Goal: Information Seeking & Learning: Learn about a topic

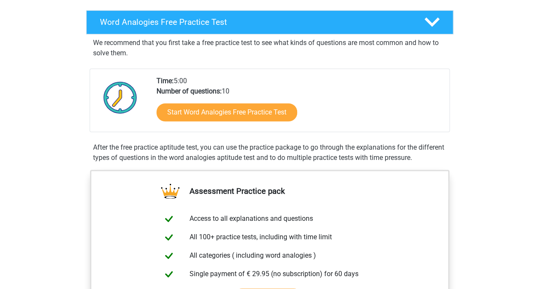
scroll to position [132, 0]
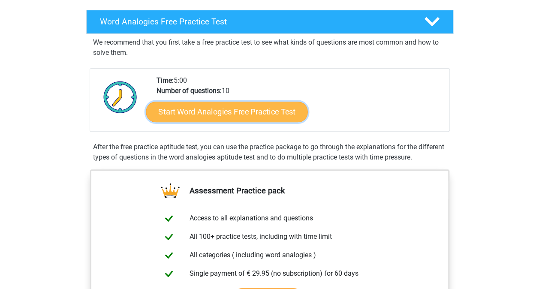
click at [254, 105] on link "Start Word Analogies Free Practice Test" at bounding box center [227, 111] width 162 height 21
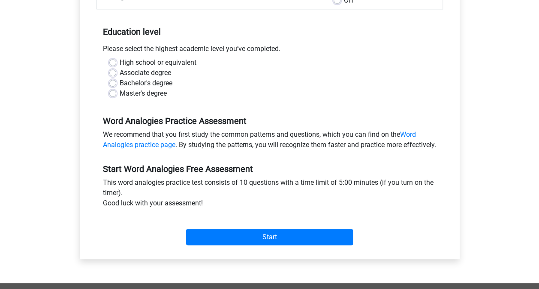
scroll to position [159, 0]
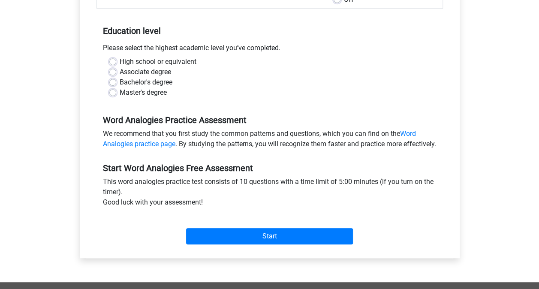
click at [156, 76] on label "Associate degree" at bounding box center [145, 72] width 51 height 10
click at [116, 75] on input "Associate degree" at bounding box center [112, 71] width 7 height 9
radio input "true"
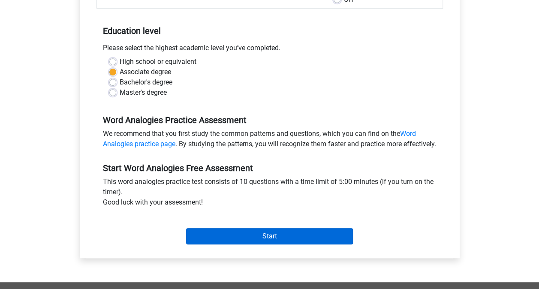
drag, startPoint x: 248, startPoint y: 237, endPoint x: 248, endPoint y: 248, distance: 11.2
click at [248, 244] on div "Start" at bounding box center [269, 229] width 346 height 30
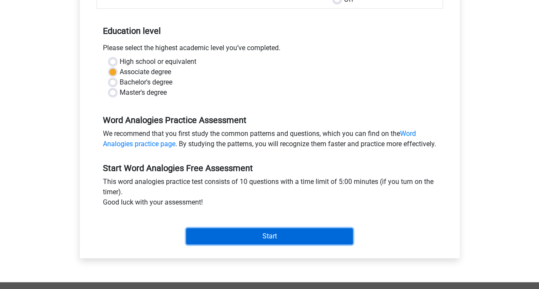
click at [248, 244] on input "Start" at bounding box center [269, 236] width 167 height 16
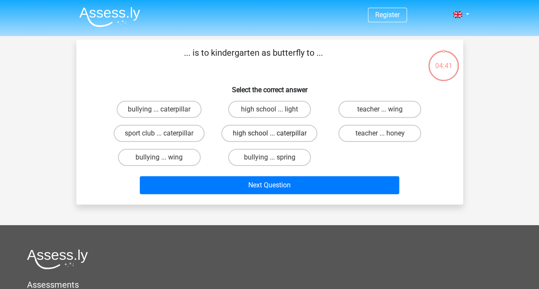
click at [283, 132] on label "high school ... caterpillar" at bounding box center [269, 133] width 96 height 17
click at [275, 133] on input "high school ... caterpillar" at bounding box center [272, 136] width 6 height 6
radio input "true"
click at [272, 176] on div "Next Question" at bounding box center [269, 183] width 359 height 28
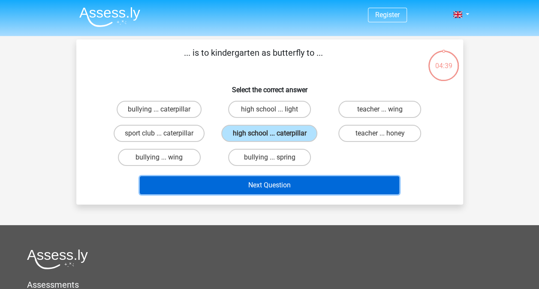
click at [276, 183] on button "Next Question" at bounding box center [269, 185] width 259 height 18
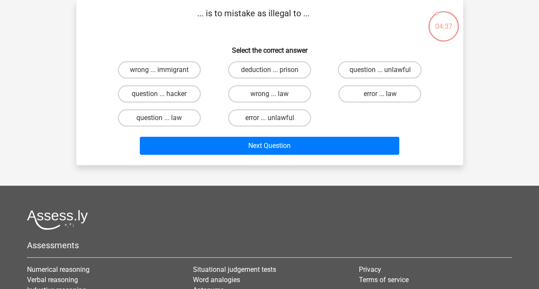
scroll to position [7, 0]
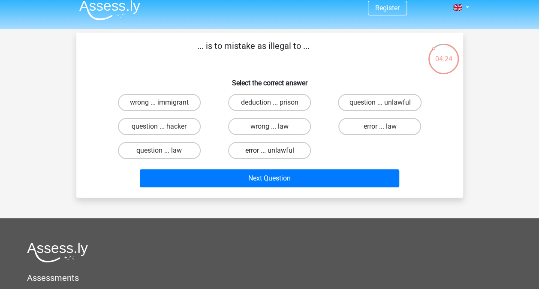
click at [284, 154] on label "error ... unlawful" at bounding box center [269, 150] width 83 height 17
click at [275, 154] on input "error ... unlawful" at bounding box center [272, 154] width 6 height 6
radio input "true"
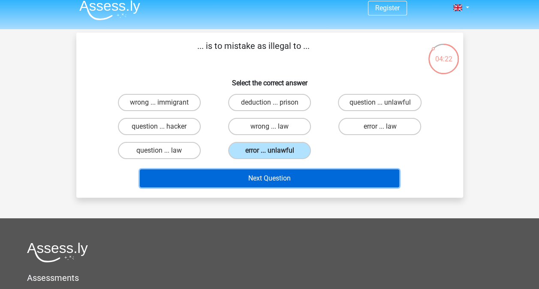
click at [280, 177] on button "Next Question" at bounding box center [269, 178] width 259 height 18
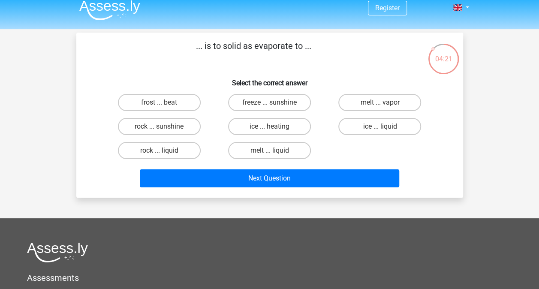
scroll to position [9, 0]
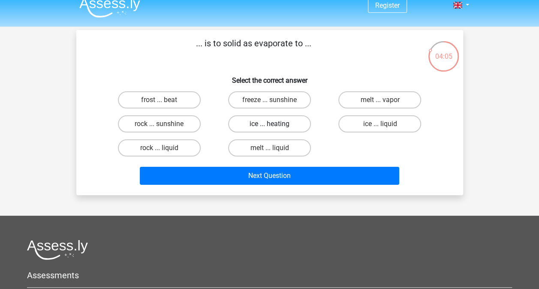
click at [267, 130] on label "ice ... heating" at bounding box center [269, 123] width 83 height 17
click at [269, 130] on input "ice ... heating" at bounding box center [272, 127] width 6 height 6
radio input "true"
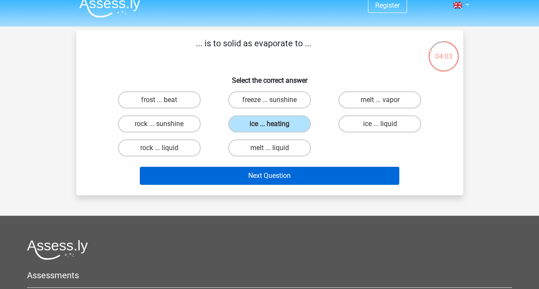
drag, startPoint x: 262, startPoint y: 185, endPoint x: 259, endPoint y: 181, distance: 4.4
click at [259, 181] on div "Next Question" at bounding box center [269, 177] width 331 height 21
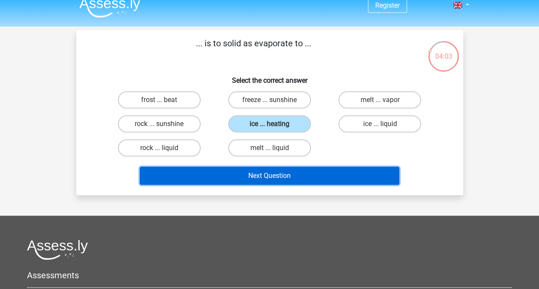
click at [259, 181] on button "Next Question" at bounding box center [269, 176] width 259 height 18
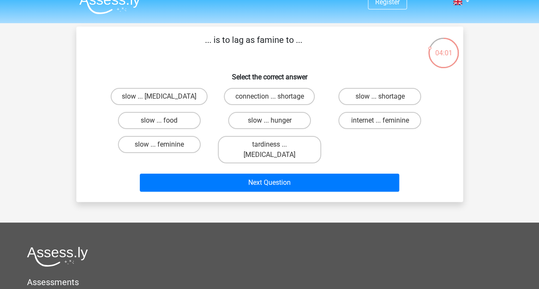
scroll to position [15, 0]
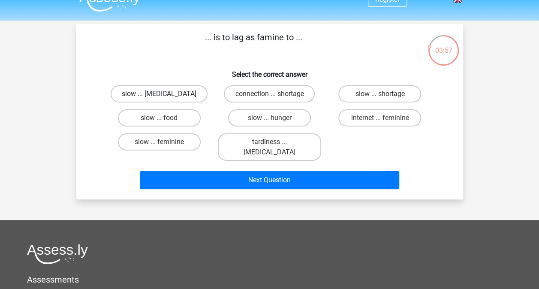
click at [183, 94] on label "slow ... malnutrition" at bounding box center [159, 93] width 97 height 17
click at [165, 94] on input "slow ... malnutrition" at bounding box center [162, 97] width 6 height 6
radio input "true"
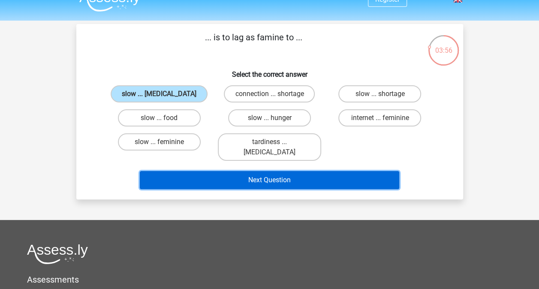
click at [250, 172] on button "Next Question" at bounding box center [269, 180] width 259 height 18
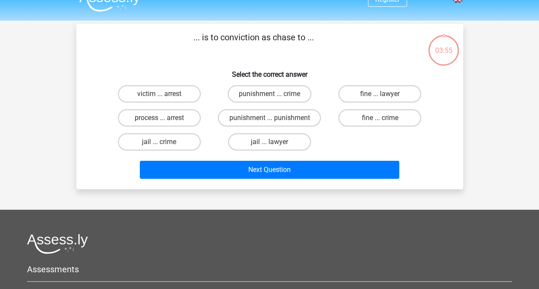
scroll to position [39, 0]
